Goal: Communication & Community: Participate in discussion

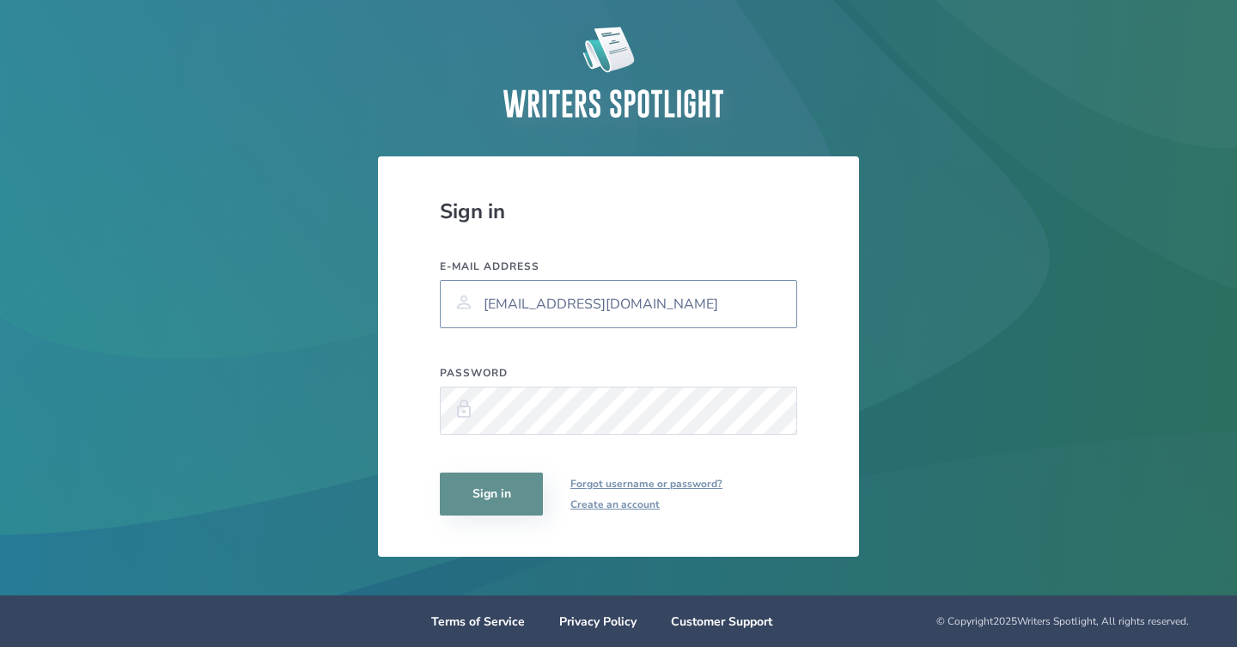
type input "[EMAIL_ADDRESS][DOMAIN_NAME]"
click at [509, 507] on button "Sign in" at bounding box center [491, 493] width 103 height 43
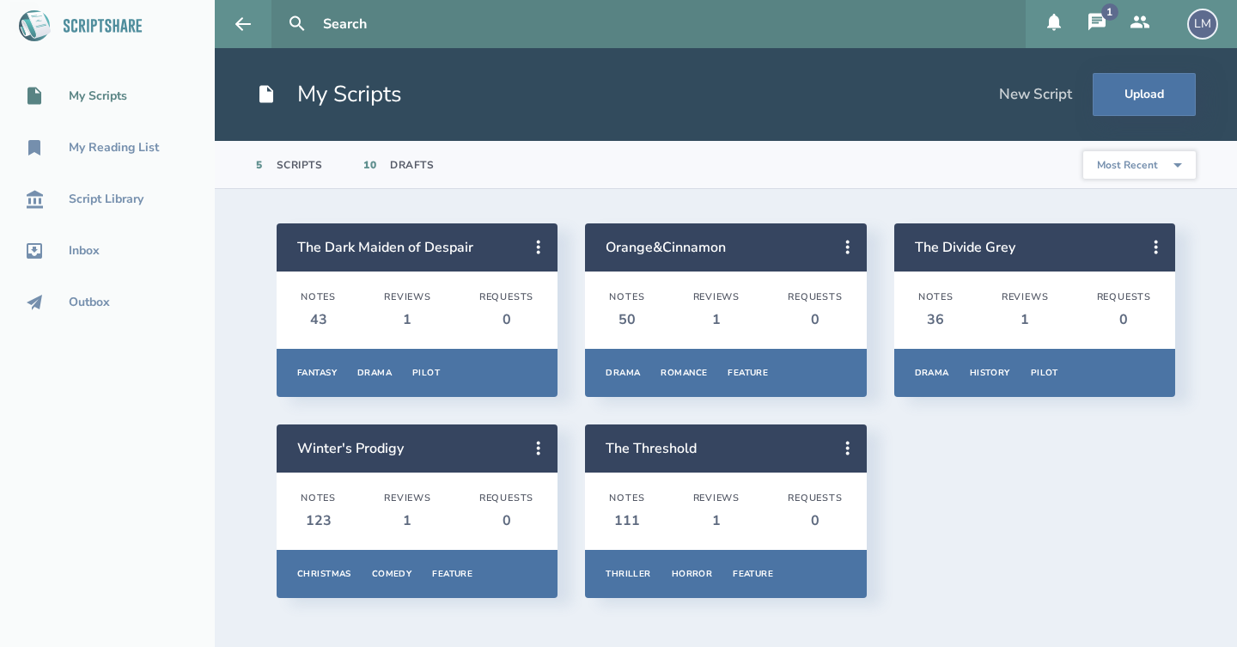
click at [1098, 23] on icon at bounding box center [1096, 22] width 21 height 21
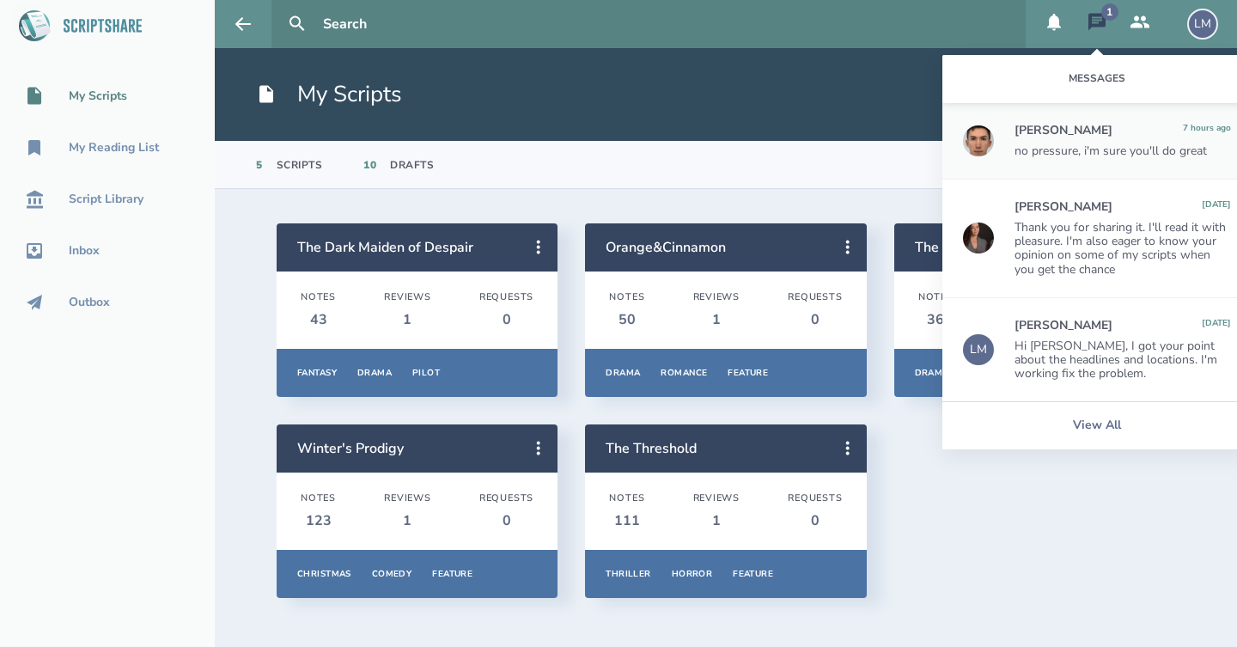
click at [861, 79] on header "My Scripts New Script Upload" at bounding box center [726, 94] width 1022 height 93
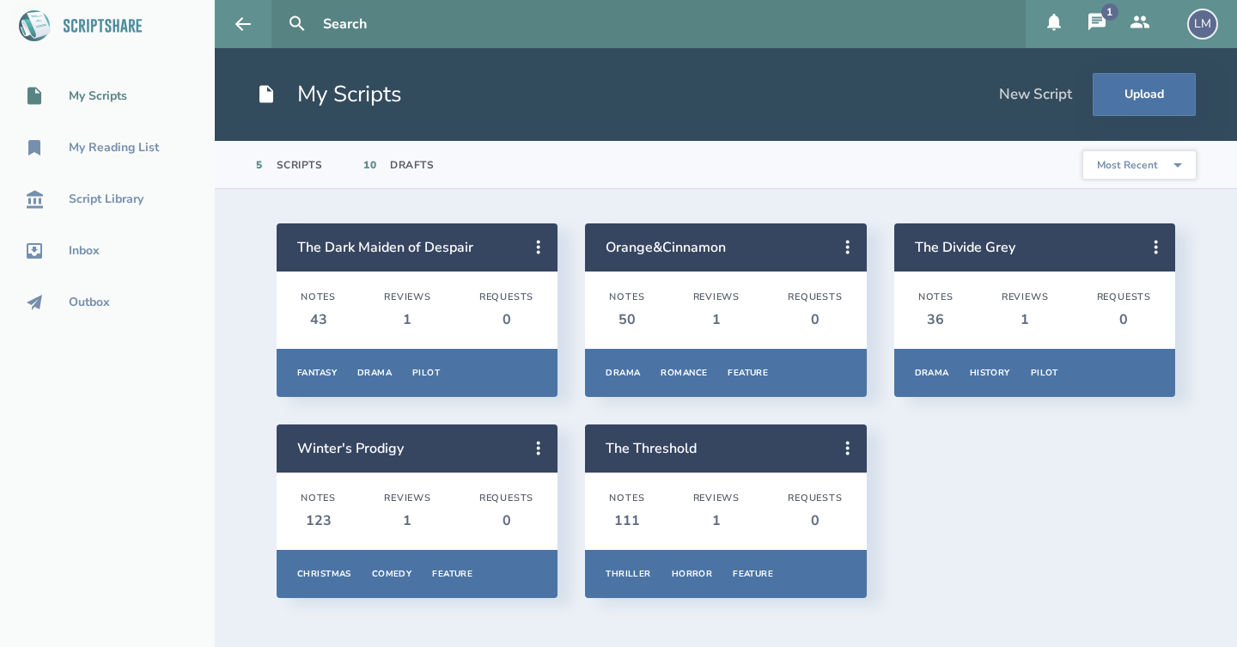
click at [1098, 13] on icon at bounding box center [1096, 22] width 21 height 21
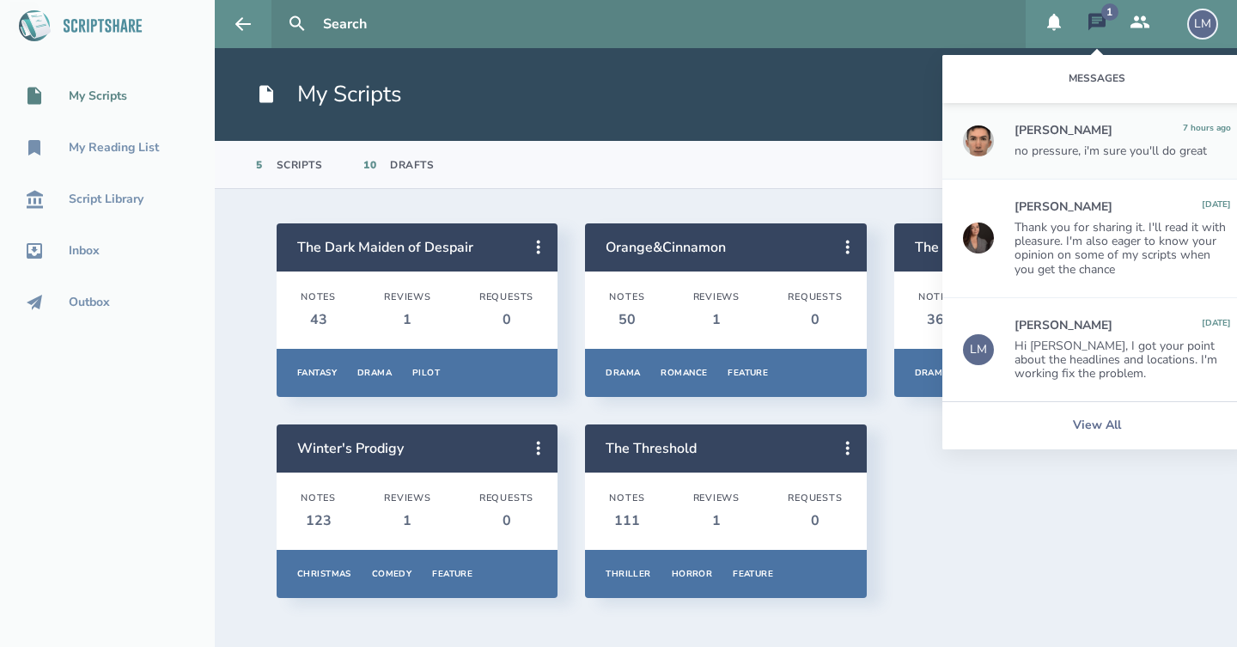
click at [1113, 139] on div "[PERSON_NAME] 7 hours ago no pressure, i'm sure you'll do great" at bounding box center [1122, 141] width 216 height 34
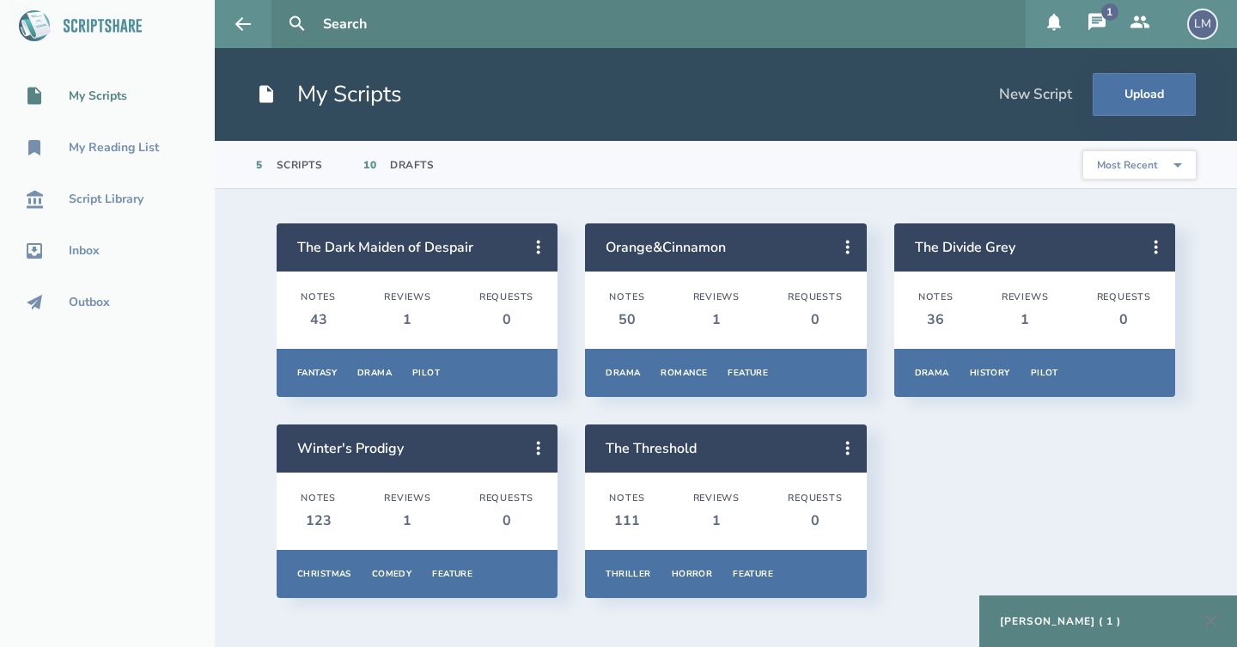
click at [1086, 624] on div "[PERSON_NAME] ( 1 )" at bounding box center [1060, 621] width 121 height 14
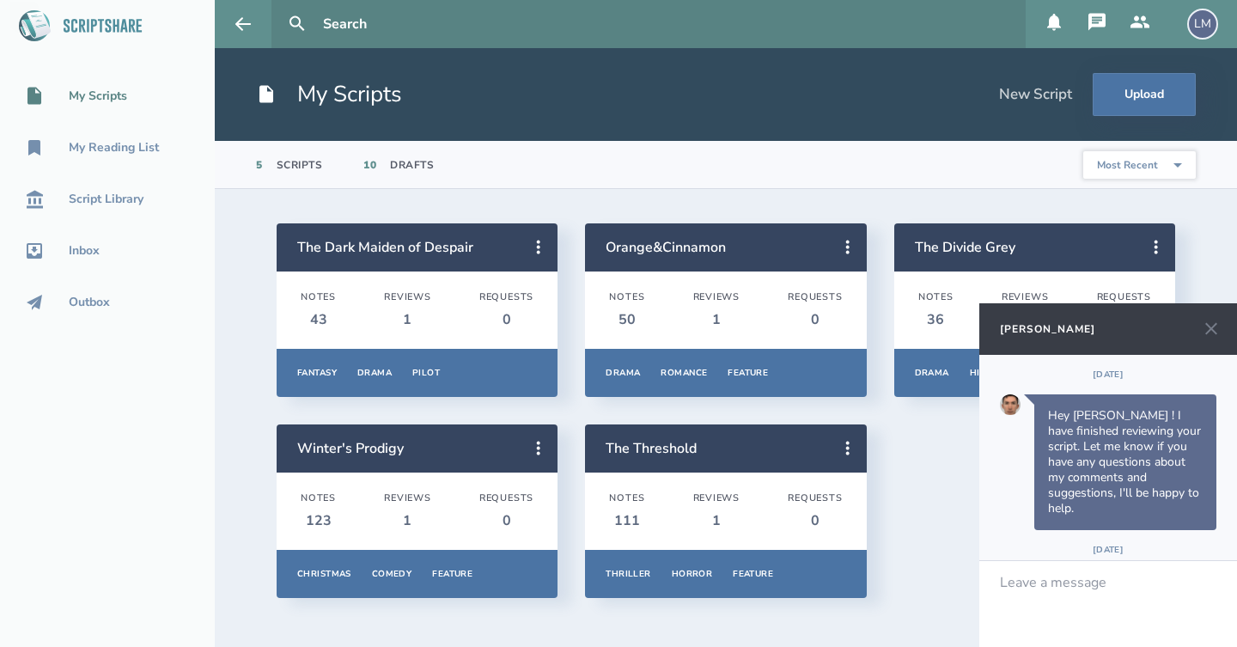
scroll to position [509, 0]
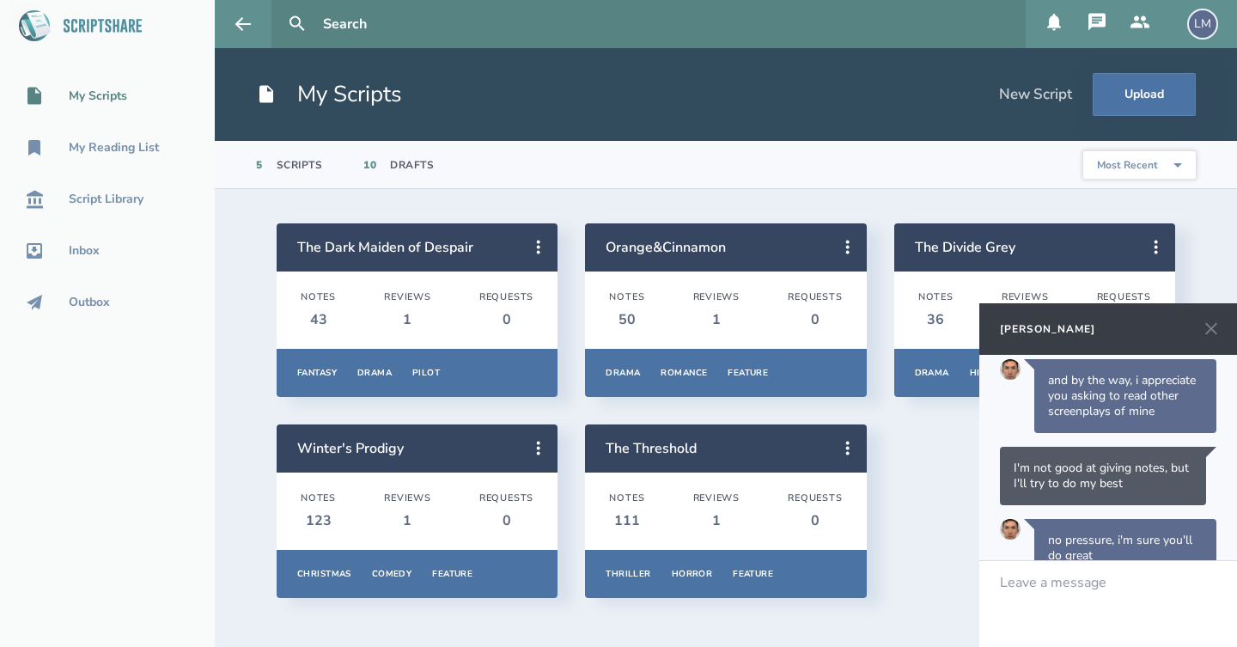
click at [1178, 249] on section "The Dark Maiden of Despair Notes 43 Reviews 1 Requests 0 Fantasy Drama Pilot Ov…" at bounding box center [726, 418] width 1022 height 458
click at [1207, 317] on button at bounding box center [1211, 329] width 38 height 38
